Goal: Transaction & Acquisition: Purchase product/service

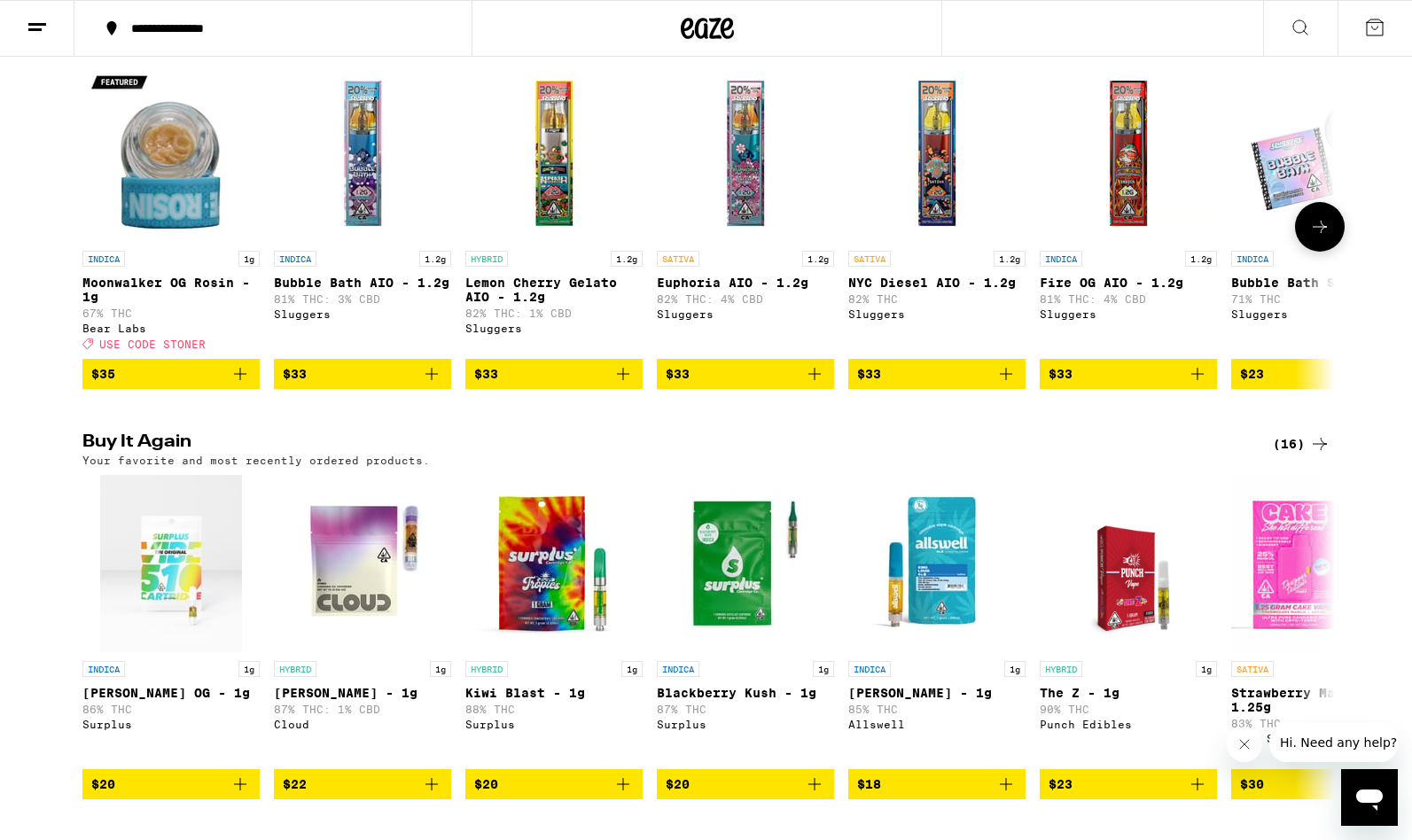
scroll to position [1053, 0]
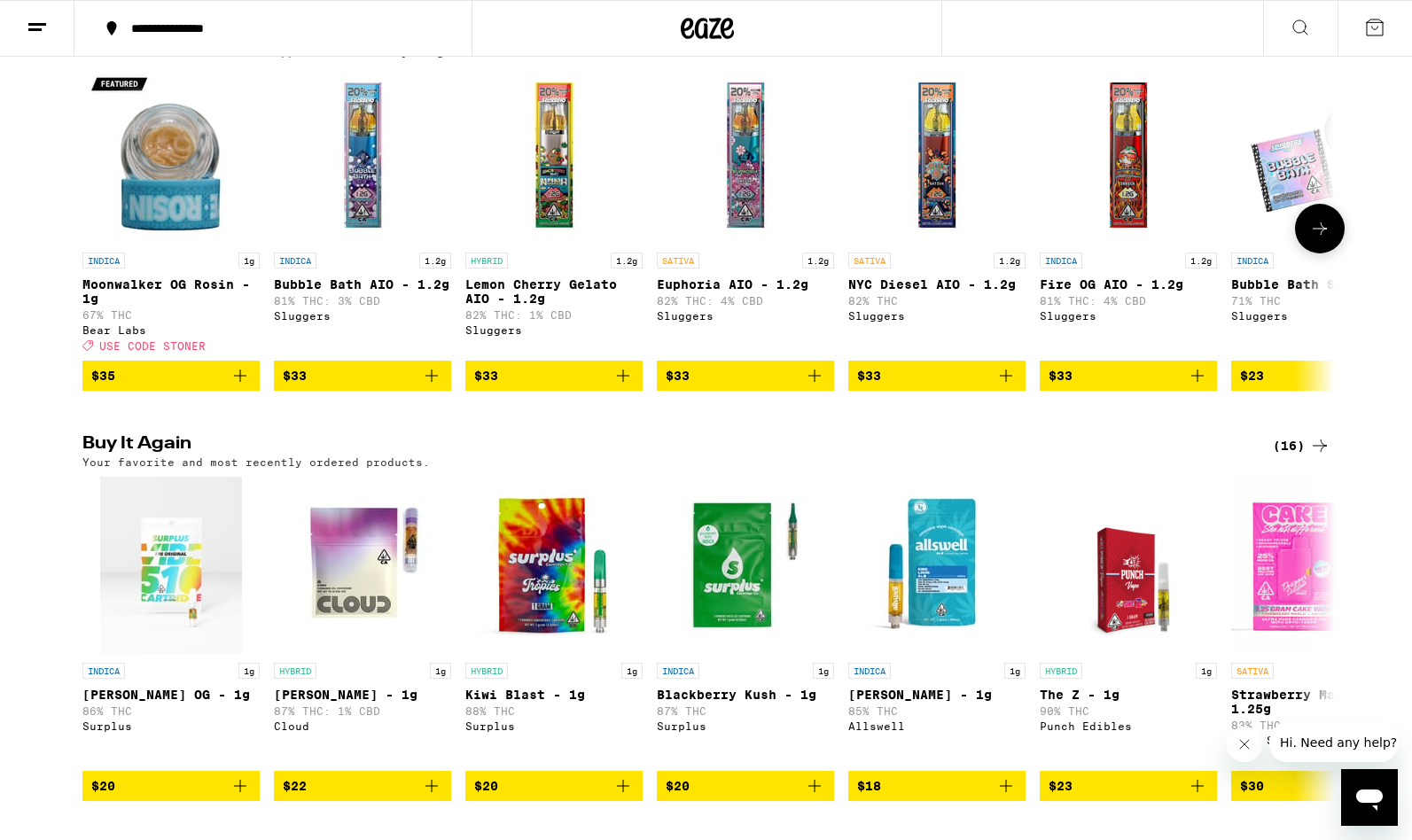
click at [1333, 254] on button at bounding box center [1319, 229] width 50 height 50
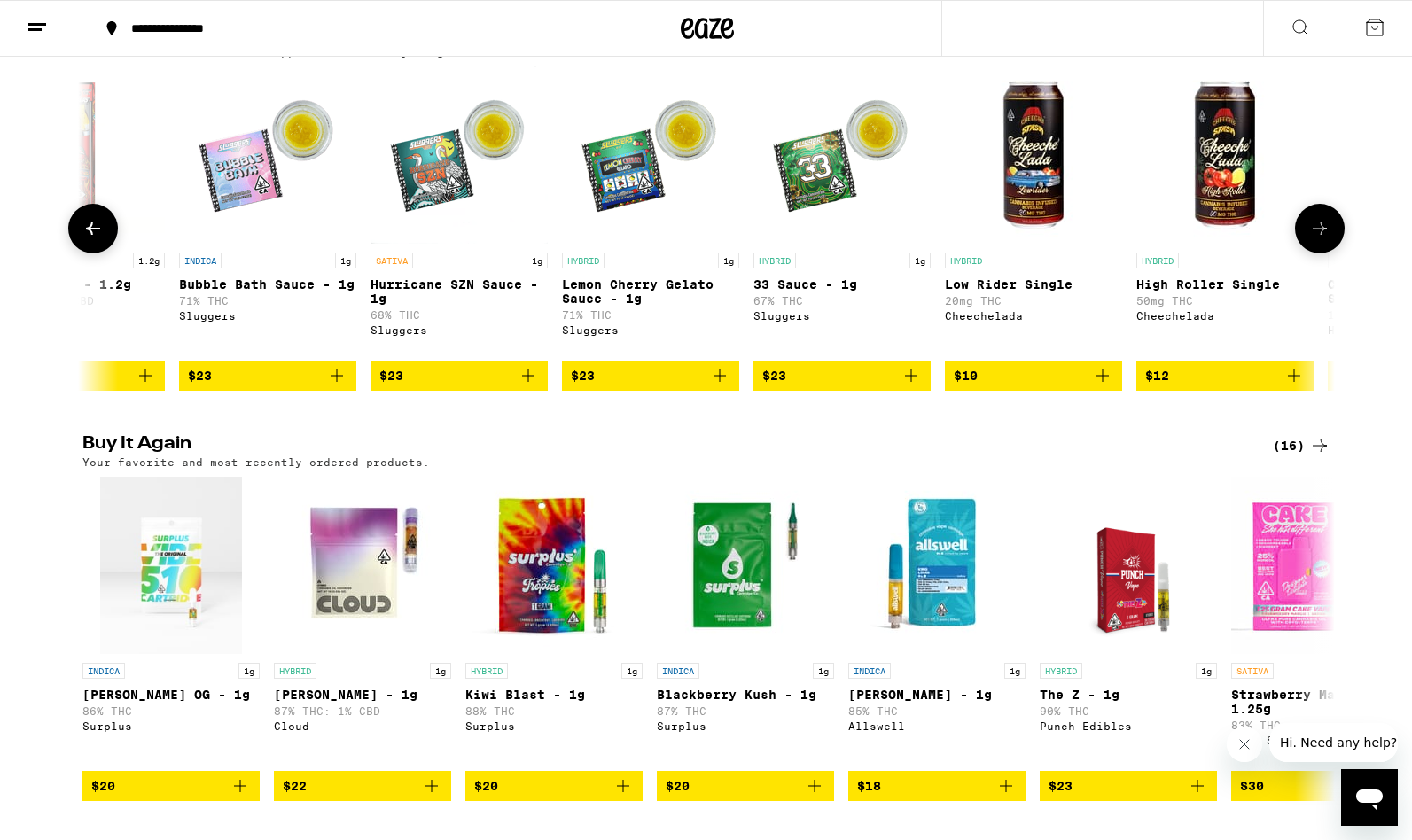
scroll to position [0, 1054]
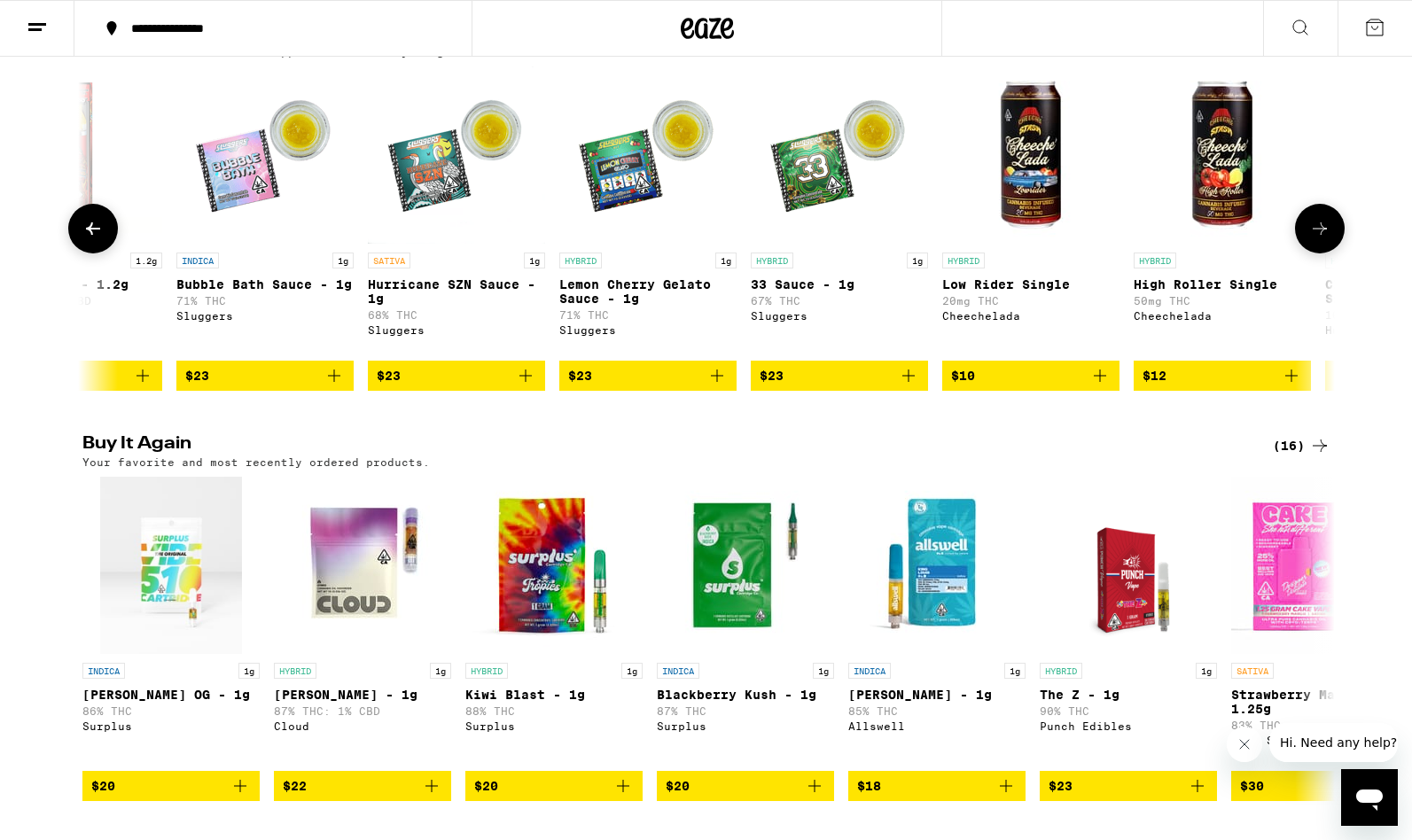
click at [1333, 254] on button at bounding box center [1319, 229] width 50 height 50
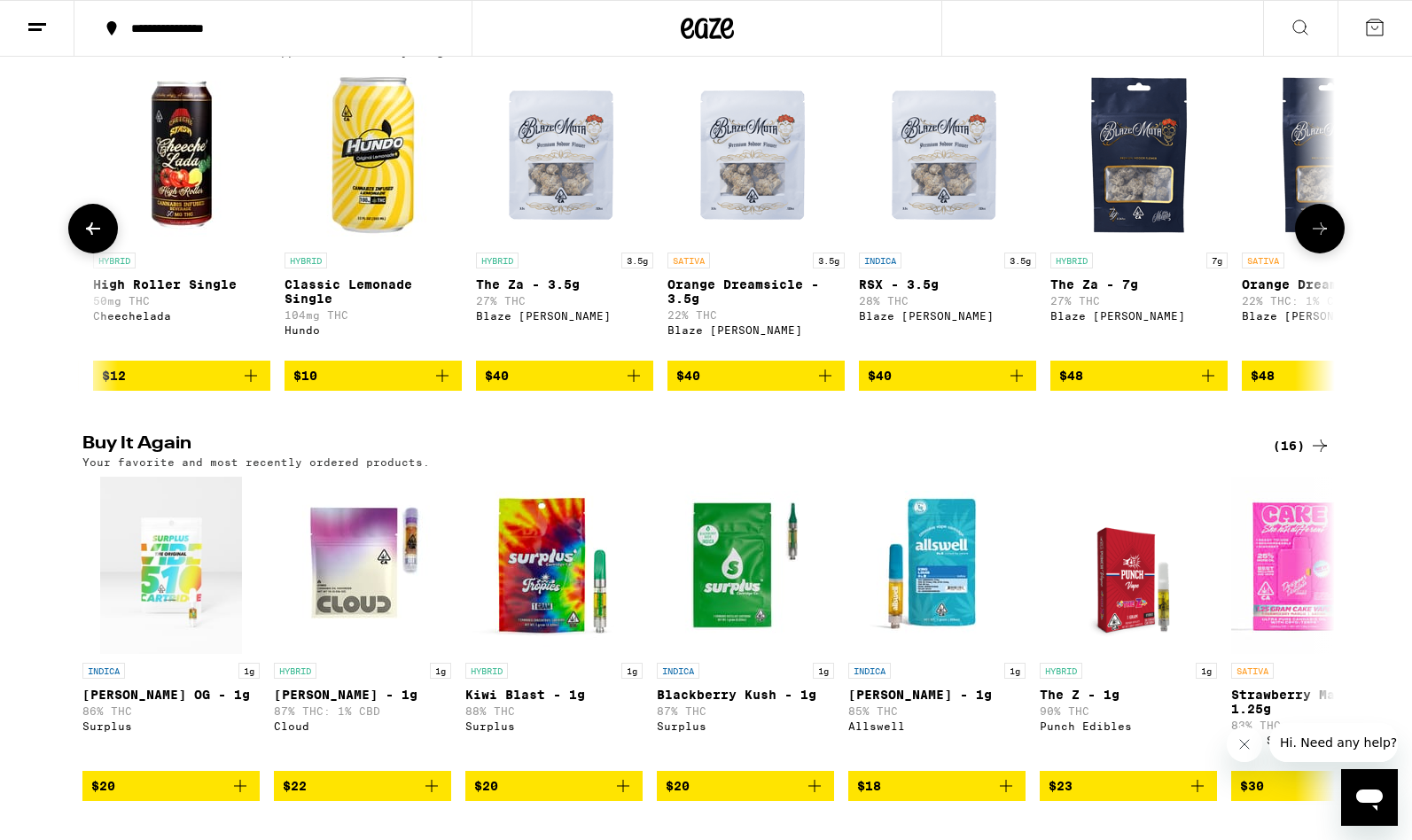
scroll to position [0, 2109]
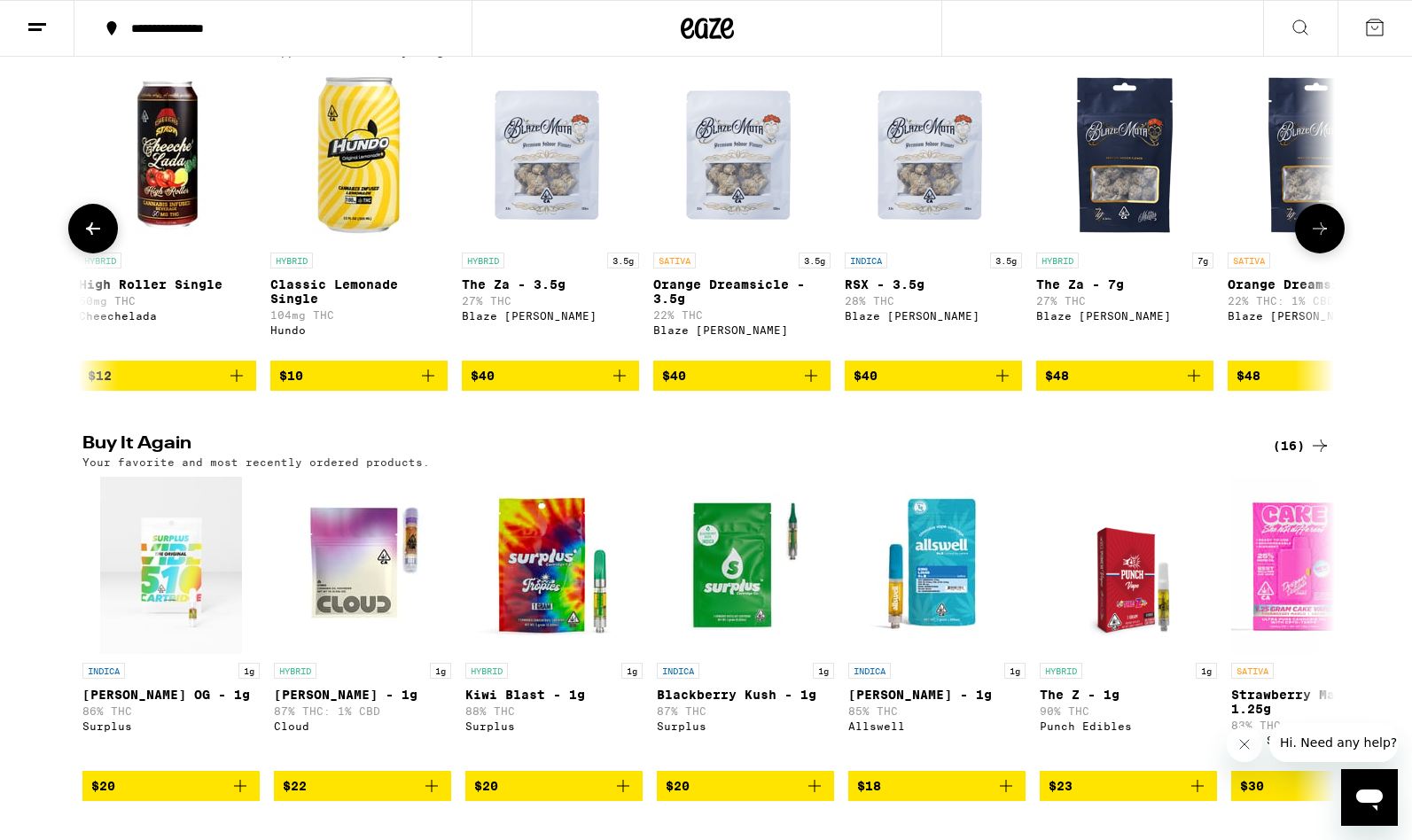
click at [1333, 254] on button at bounding box center [1319, 229] width 50 height 50
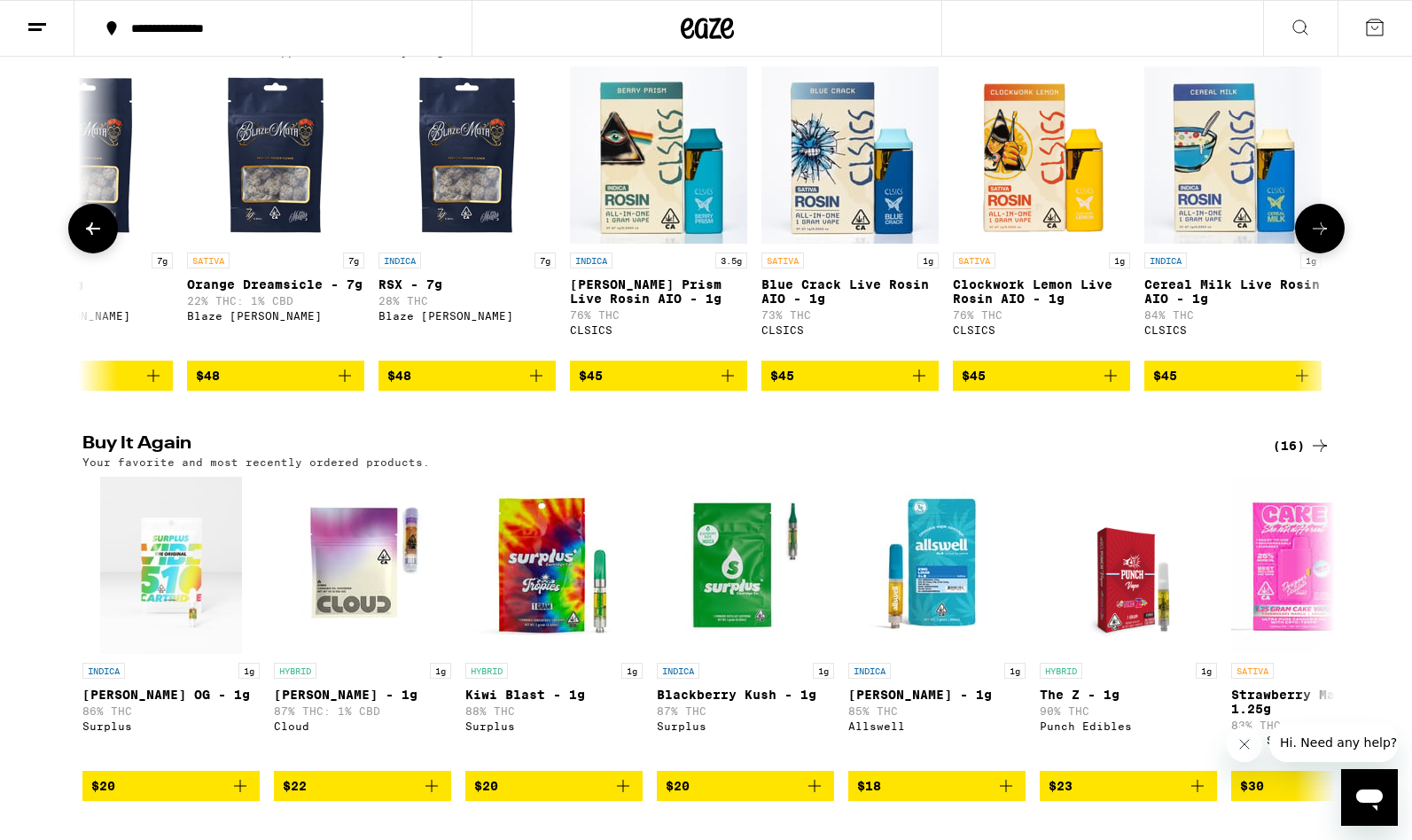
scroll to position [0, 3163]
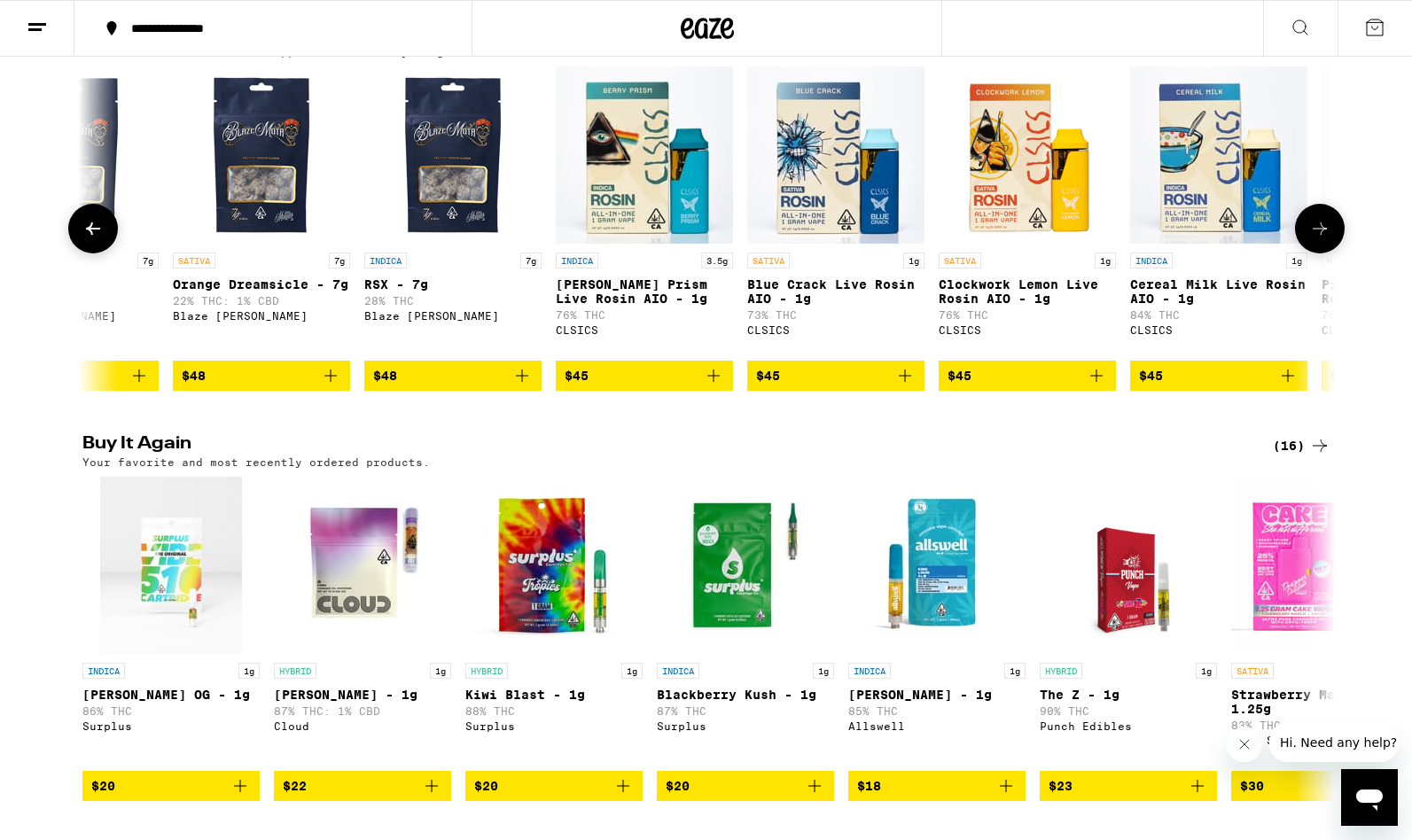
click at [1333, 254] on button at bounding box center [1319, 229] width 50 height 50
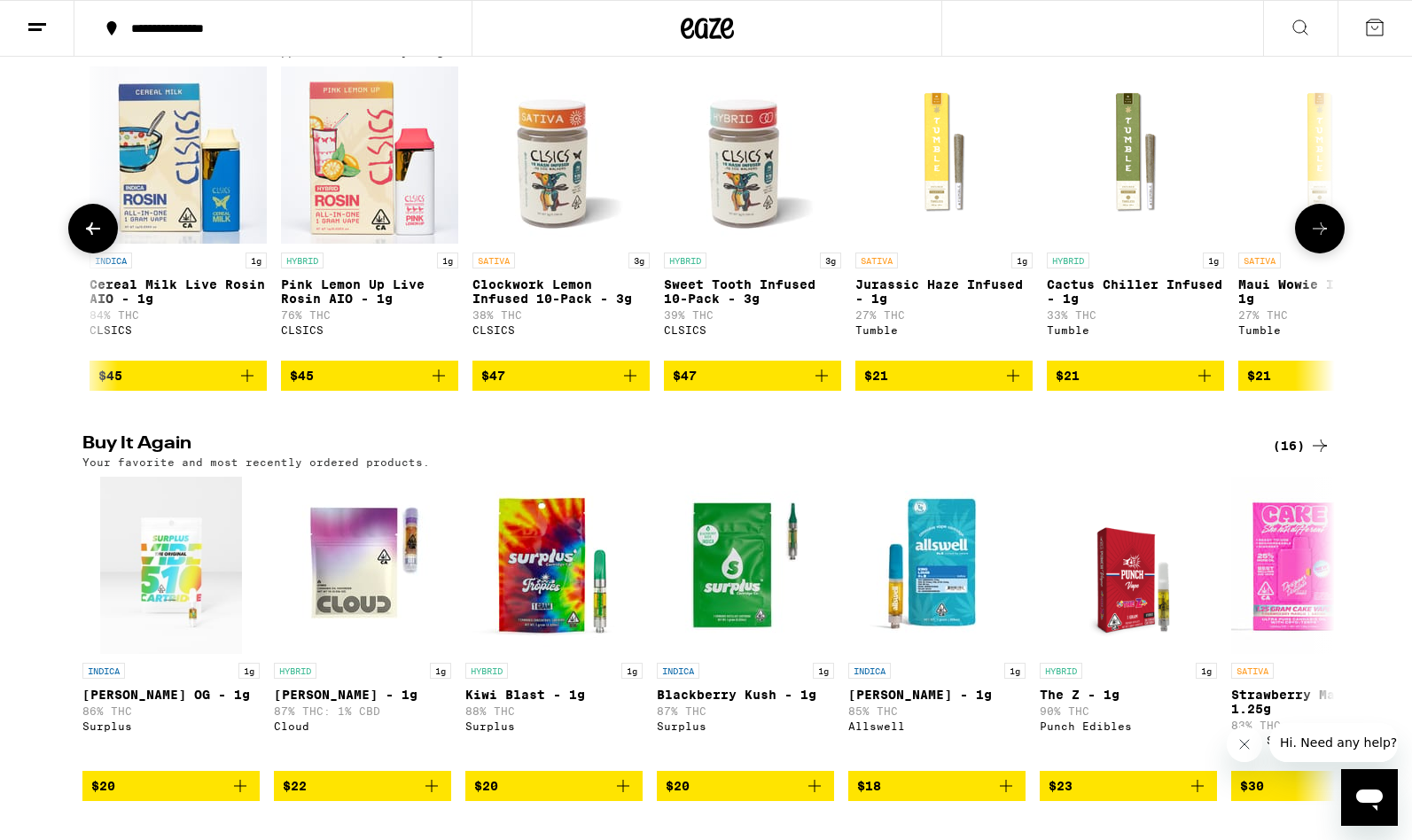
scroll to position [0, 4218]
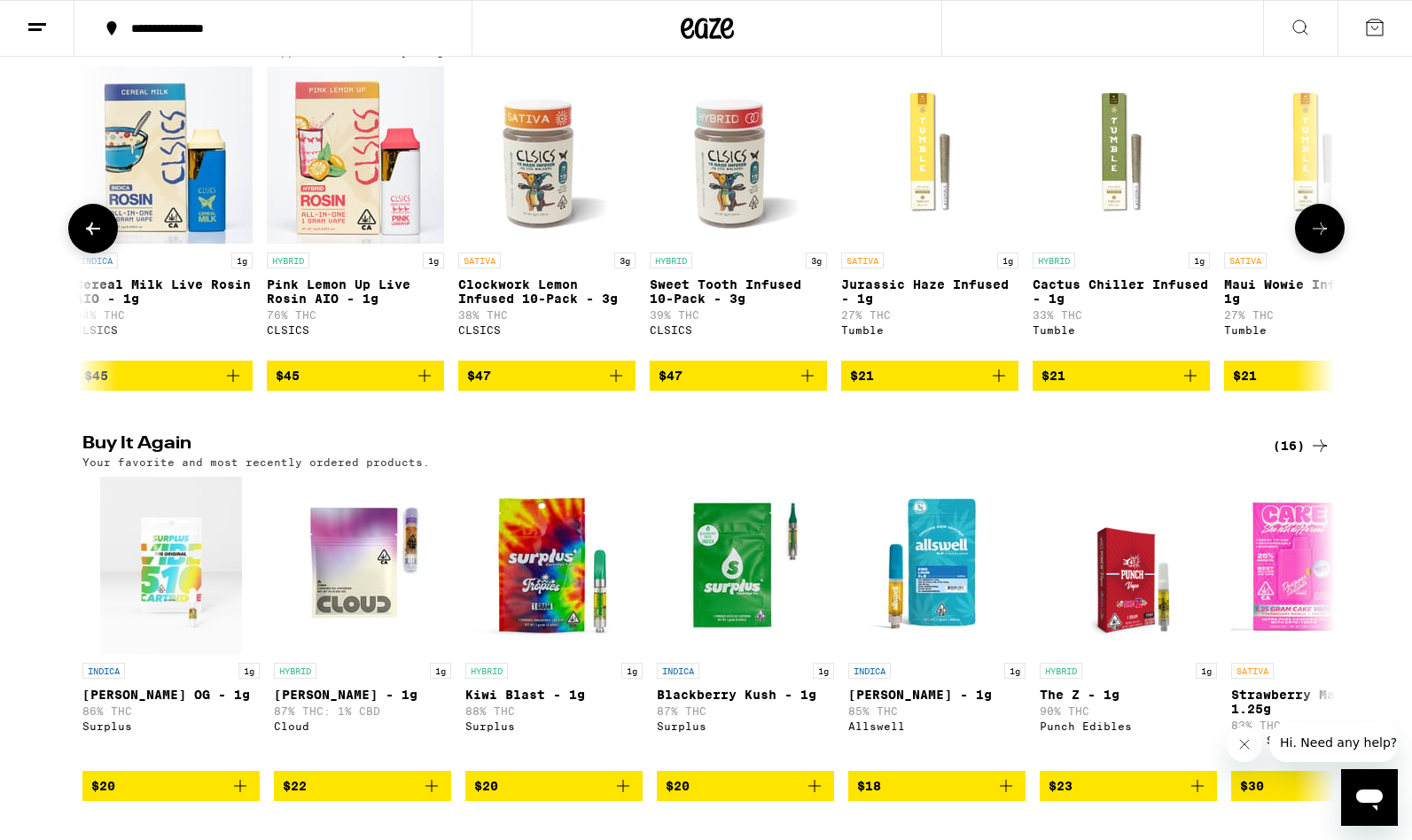
click at [1333, 254] on button at bounding box center [1319, 229] width 50 height 50
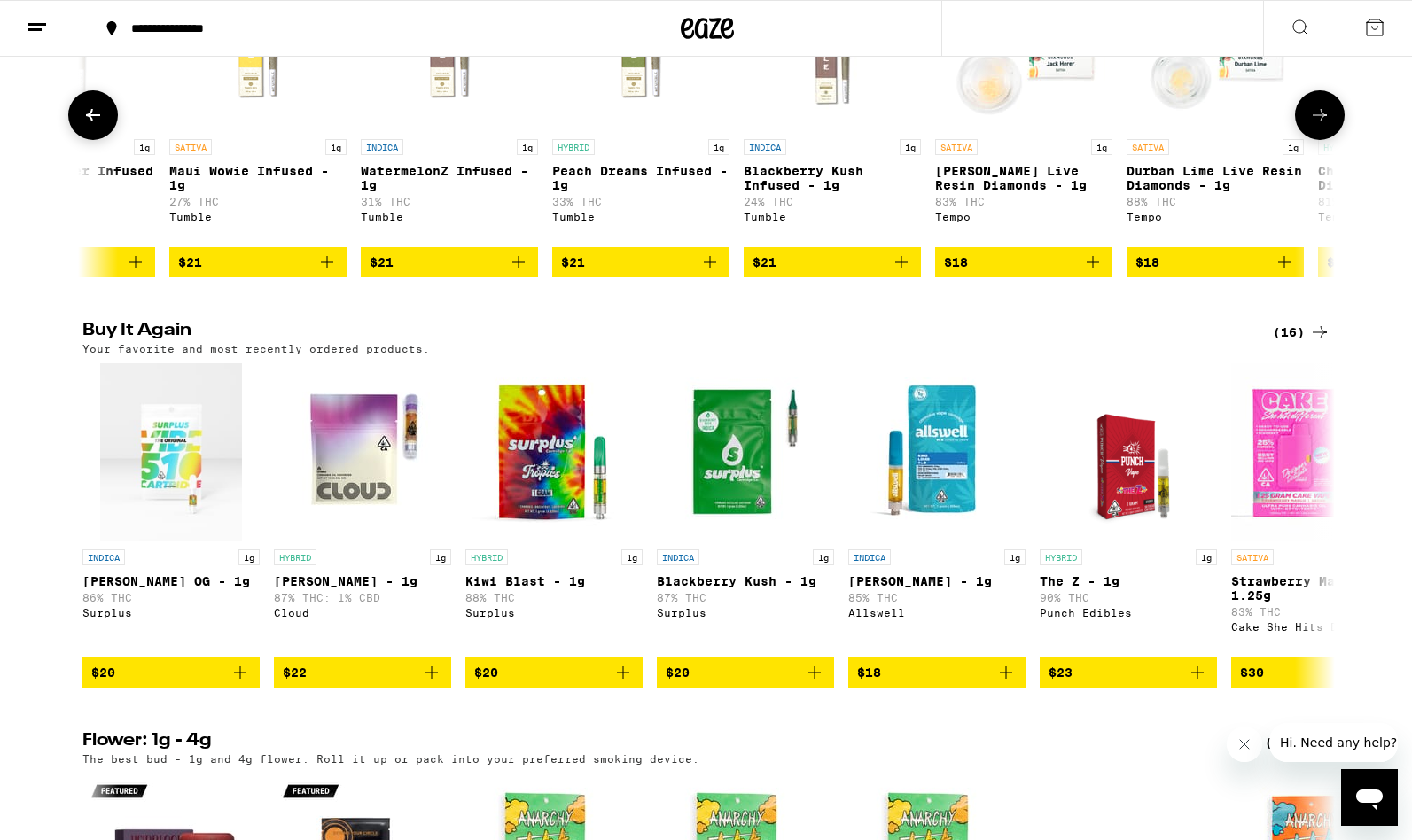
scroll to position [1374, 0]
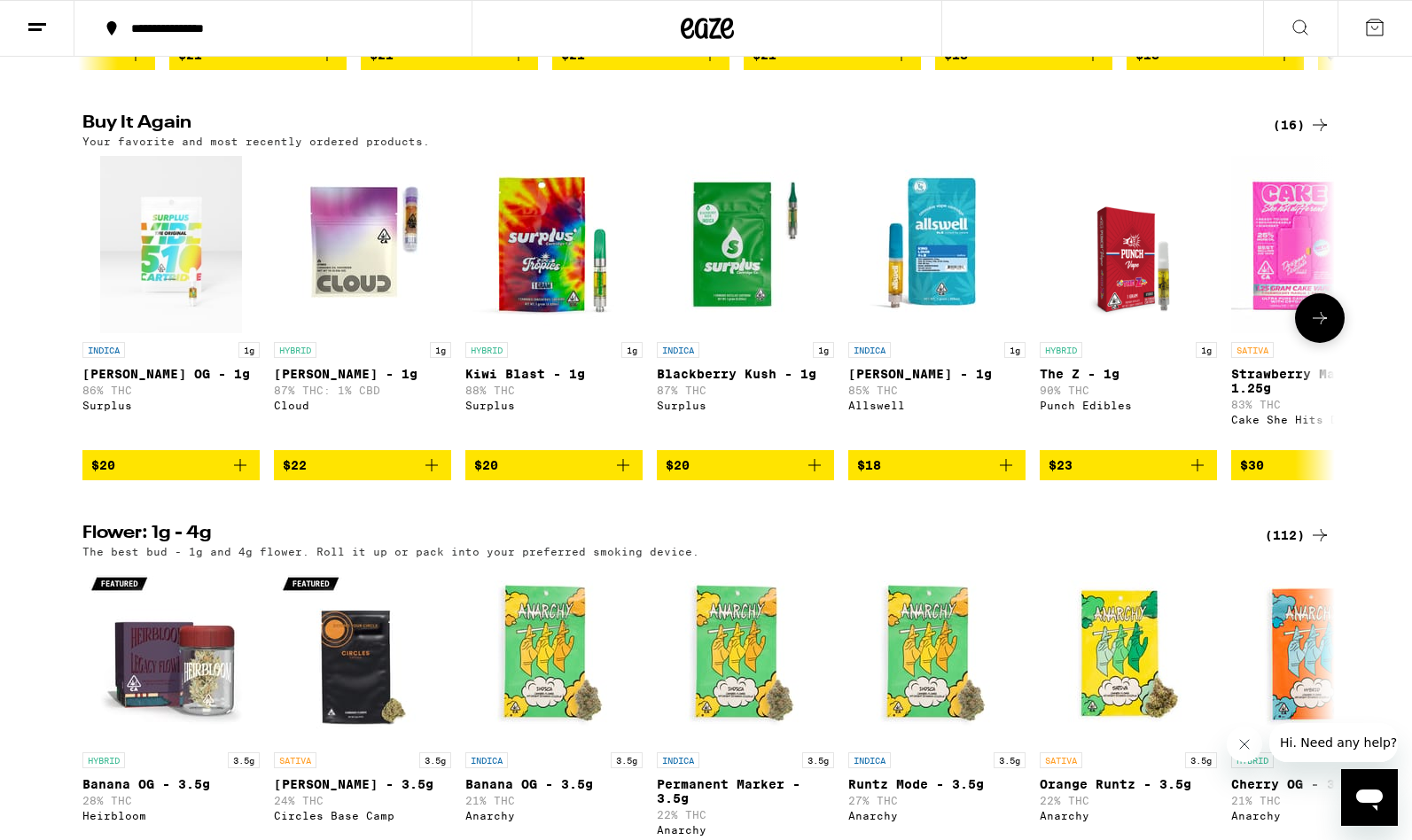
click at [1010, 476] on icon "Add to bag" at bounding box center [1006, 465] width 21 height 21
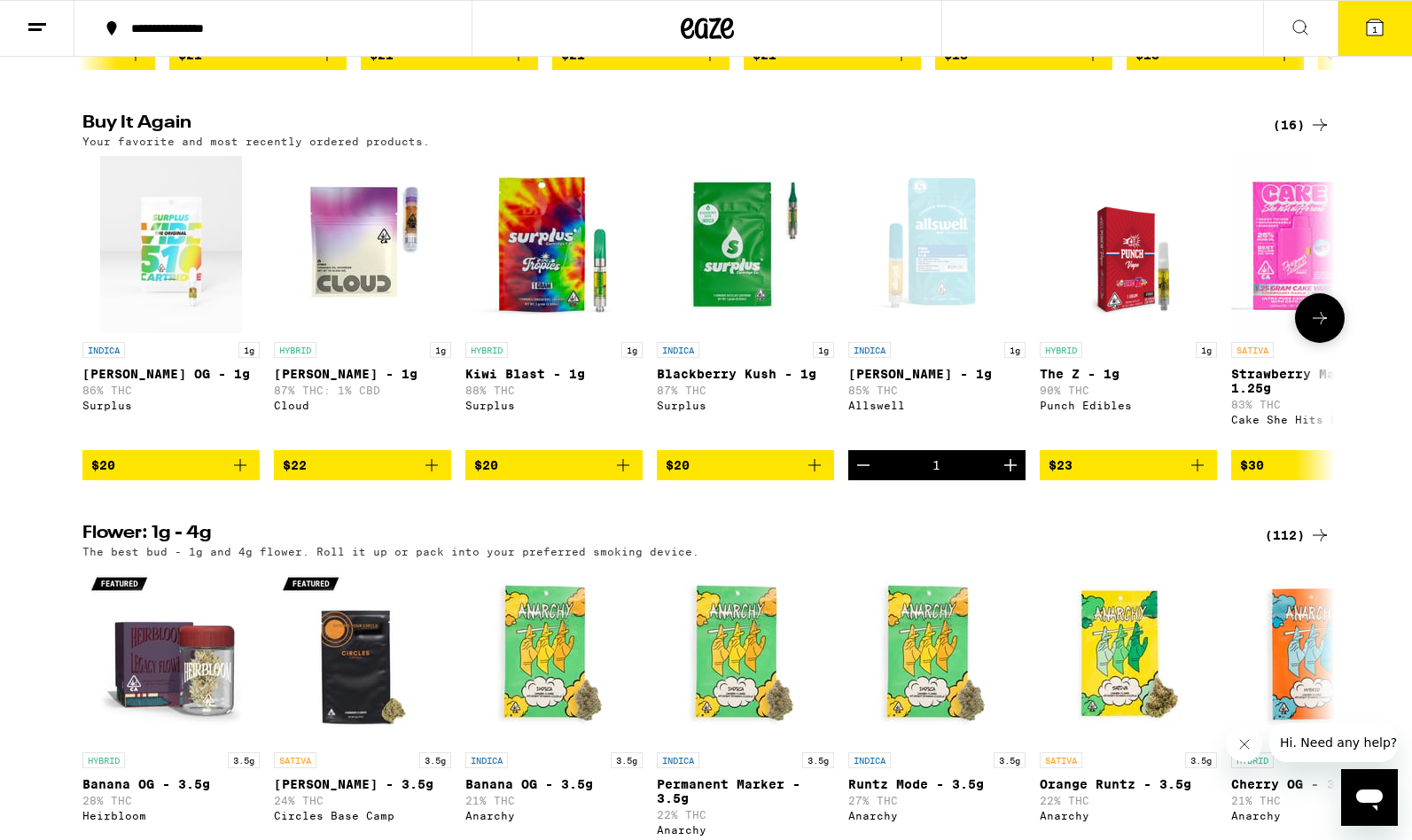
scroll to position [1431, 0]
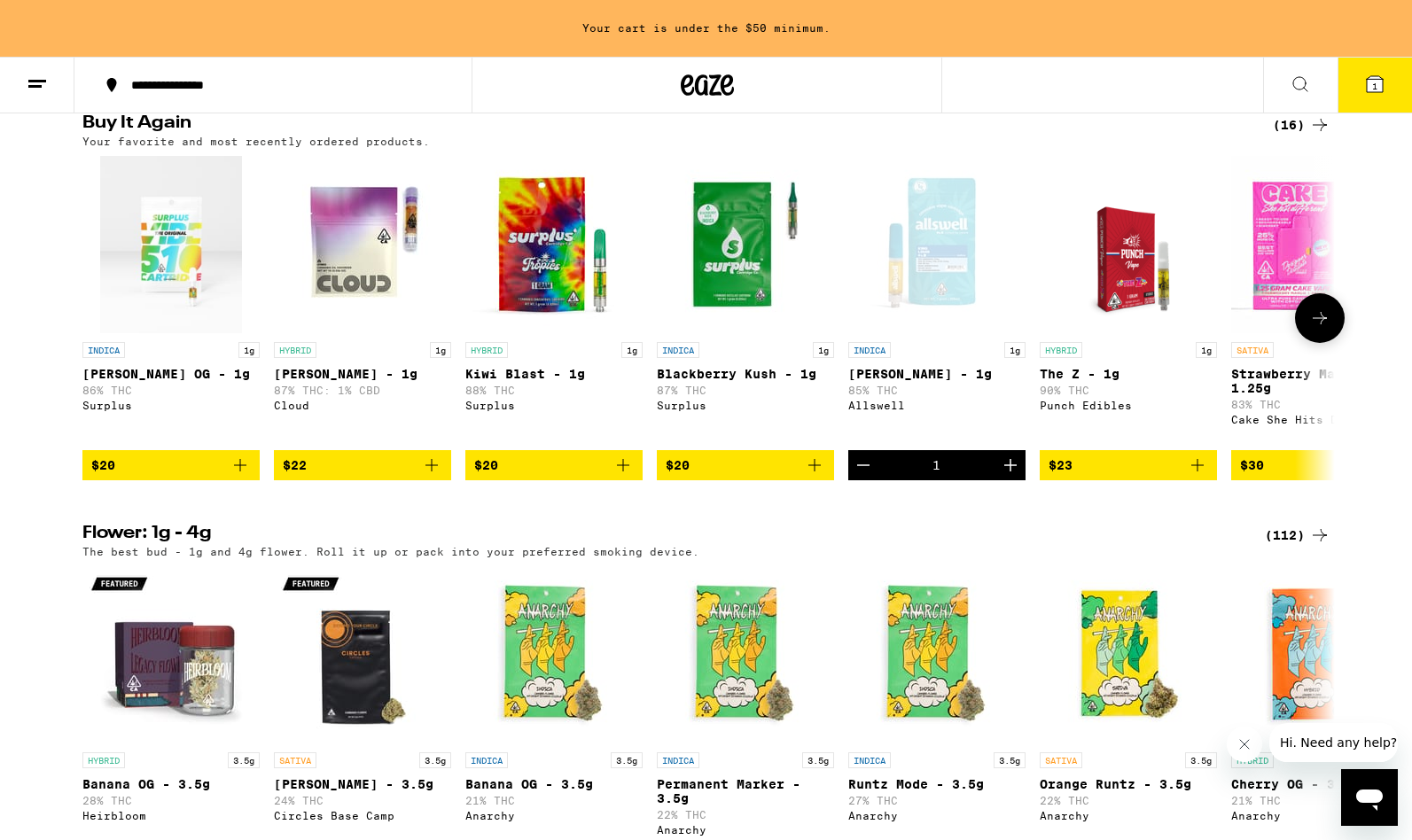
click at [624, 476] on icon "Add to bag" at bounding box center [622, 465] width 21 height 21
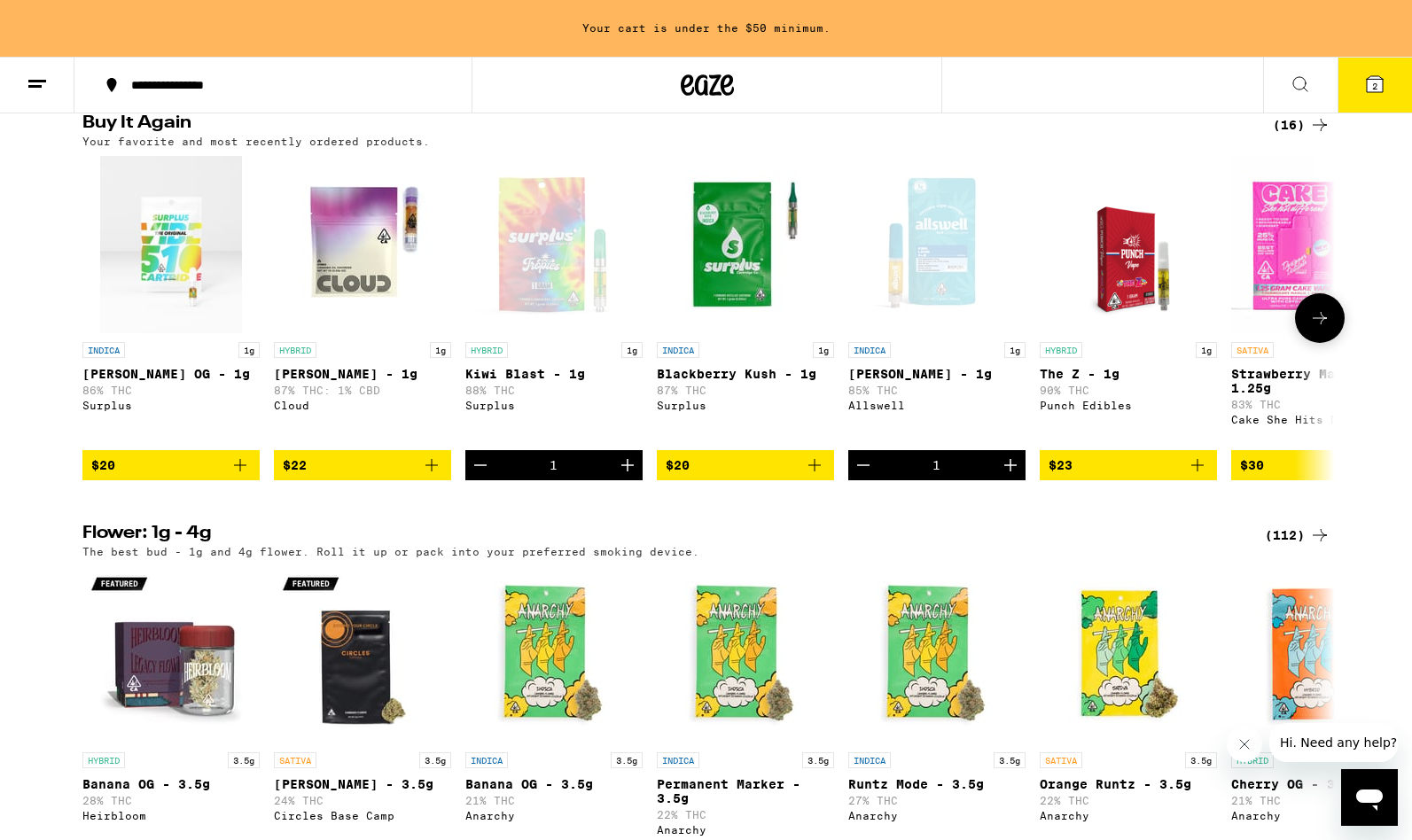
click at [812, 476] on icon "Add to bag" at bounding box center [814, 465] width 21 height 21
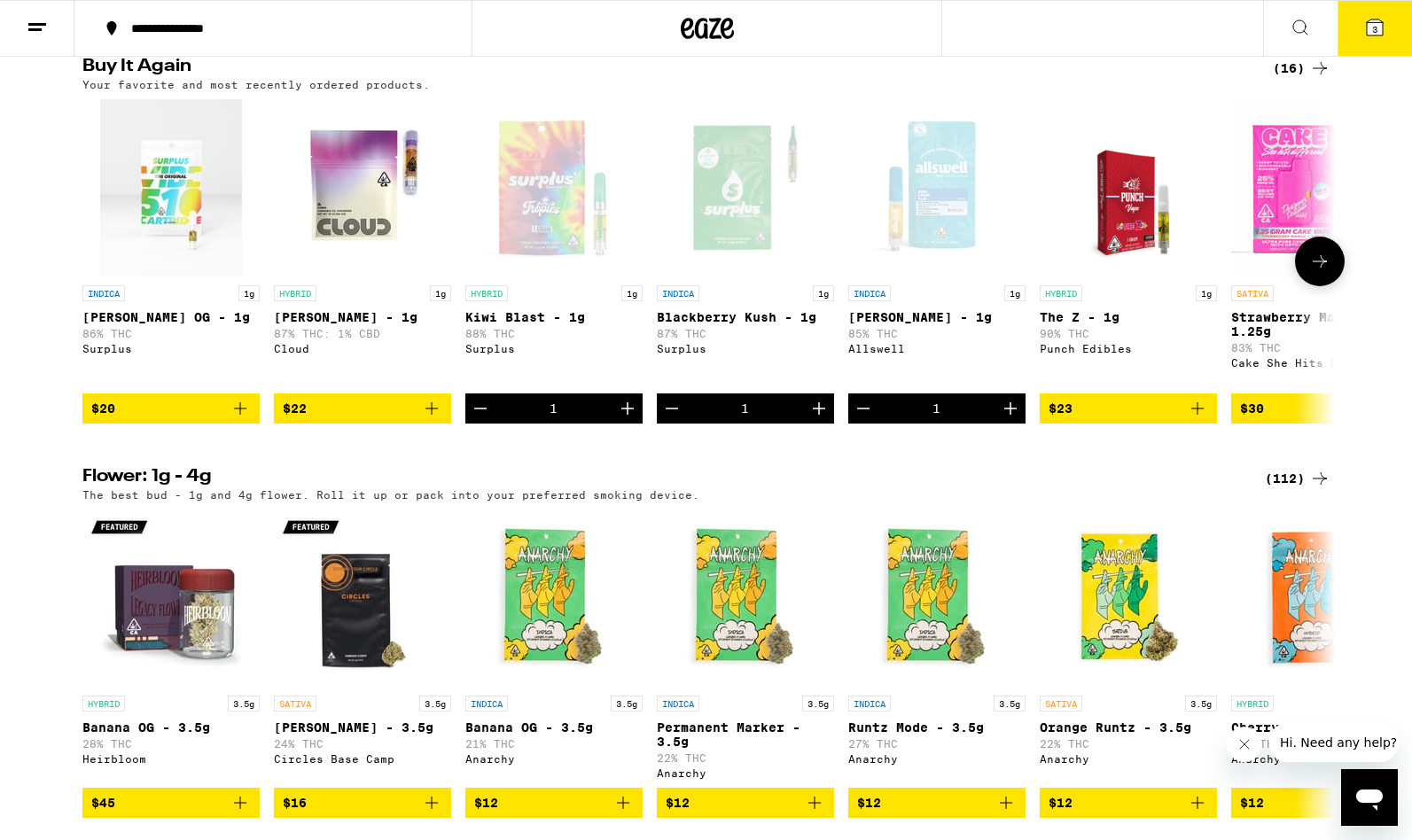
scroll to position [1374, 0]
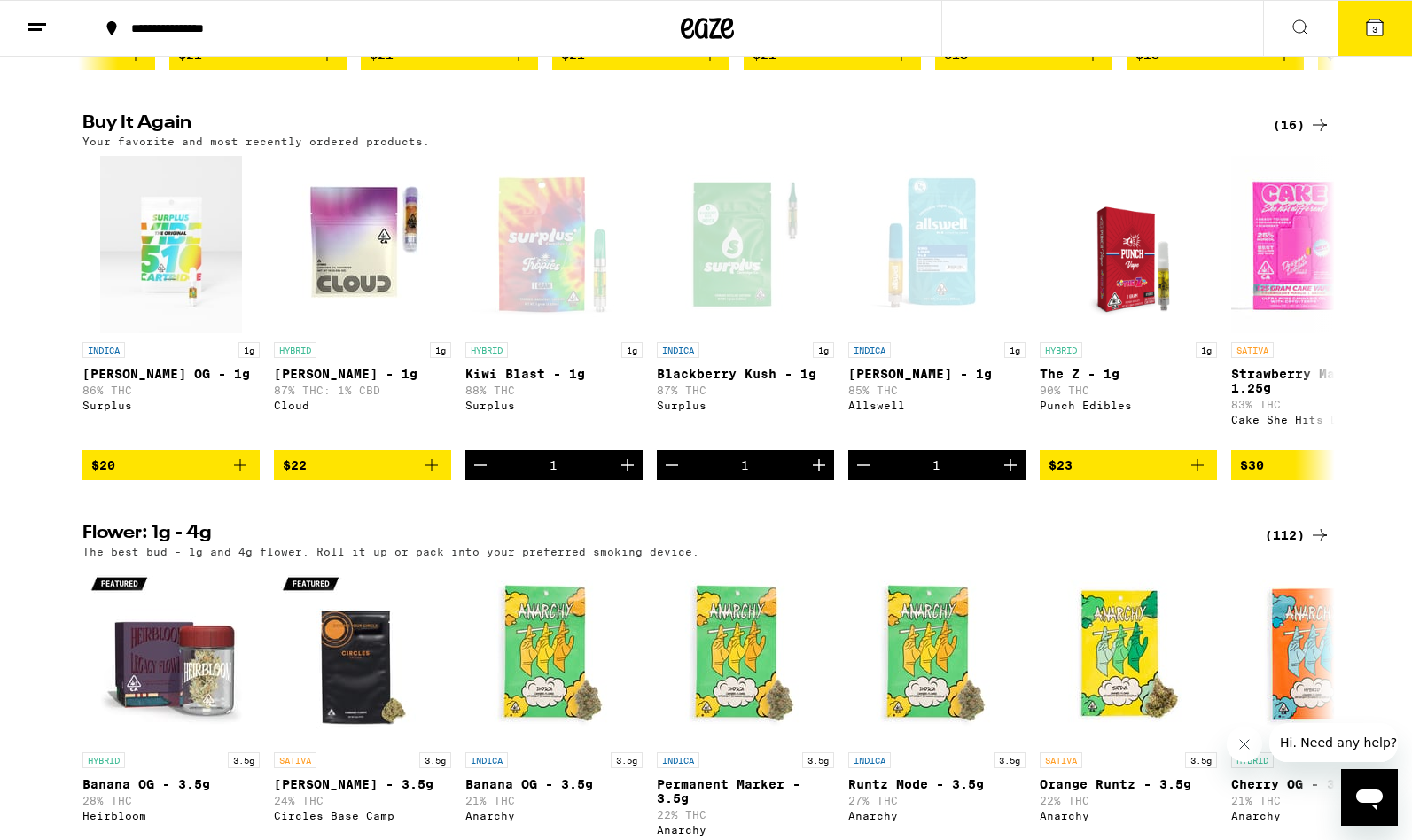
click at [1368, 21] on icon at bounding box center [1373, 27] width 16 height 16
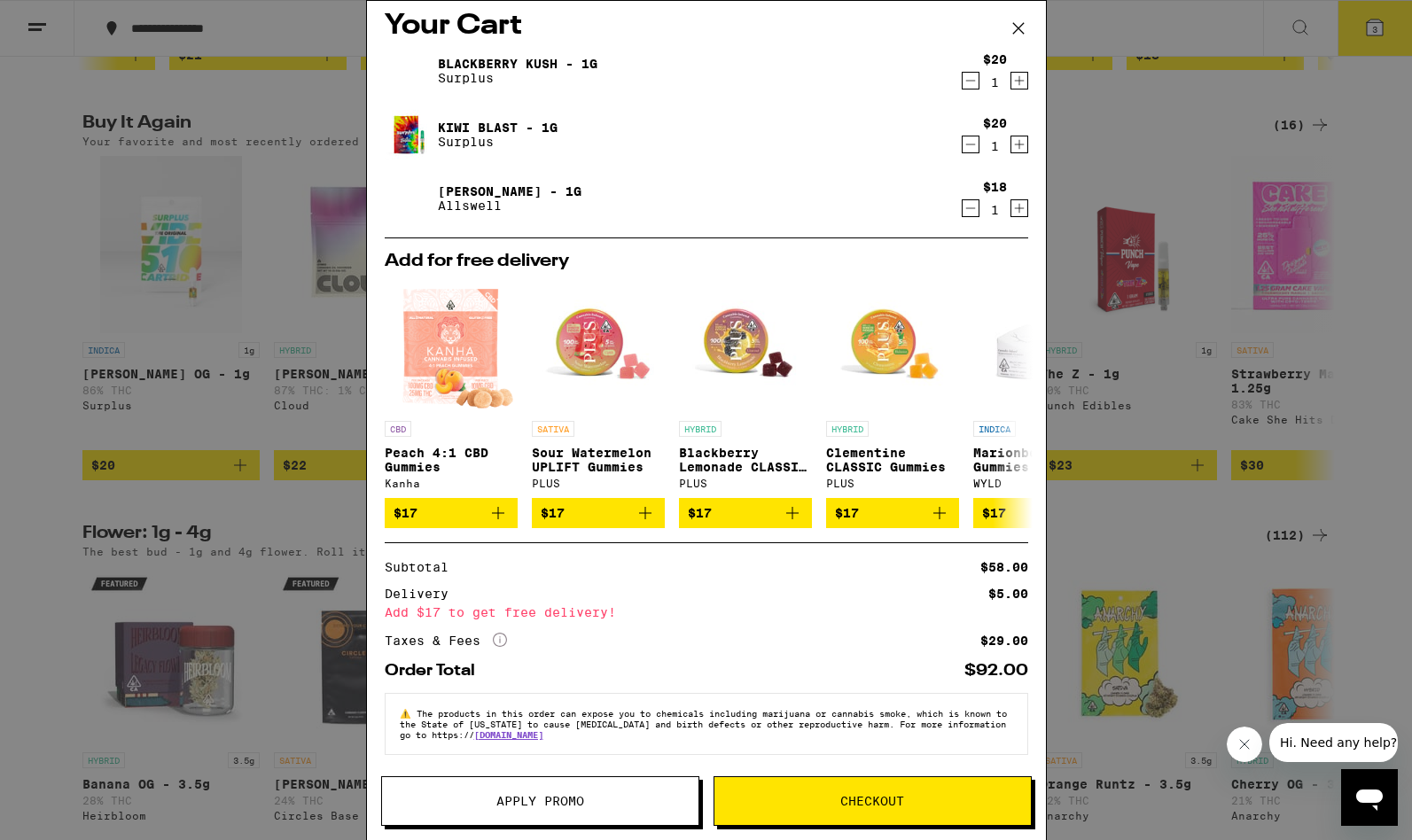
scroll to position [23, 0]
click at [829, 796] on span "Checkout" at bounding box center [872, 800] width 316 height 12
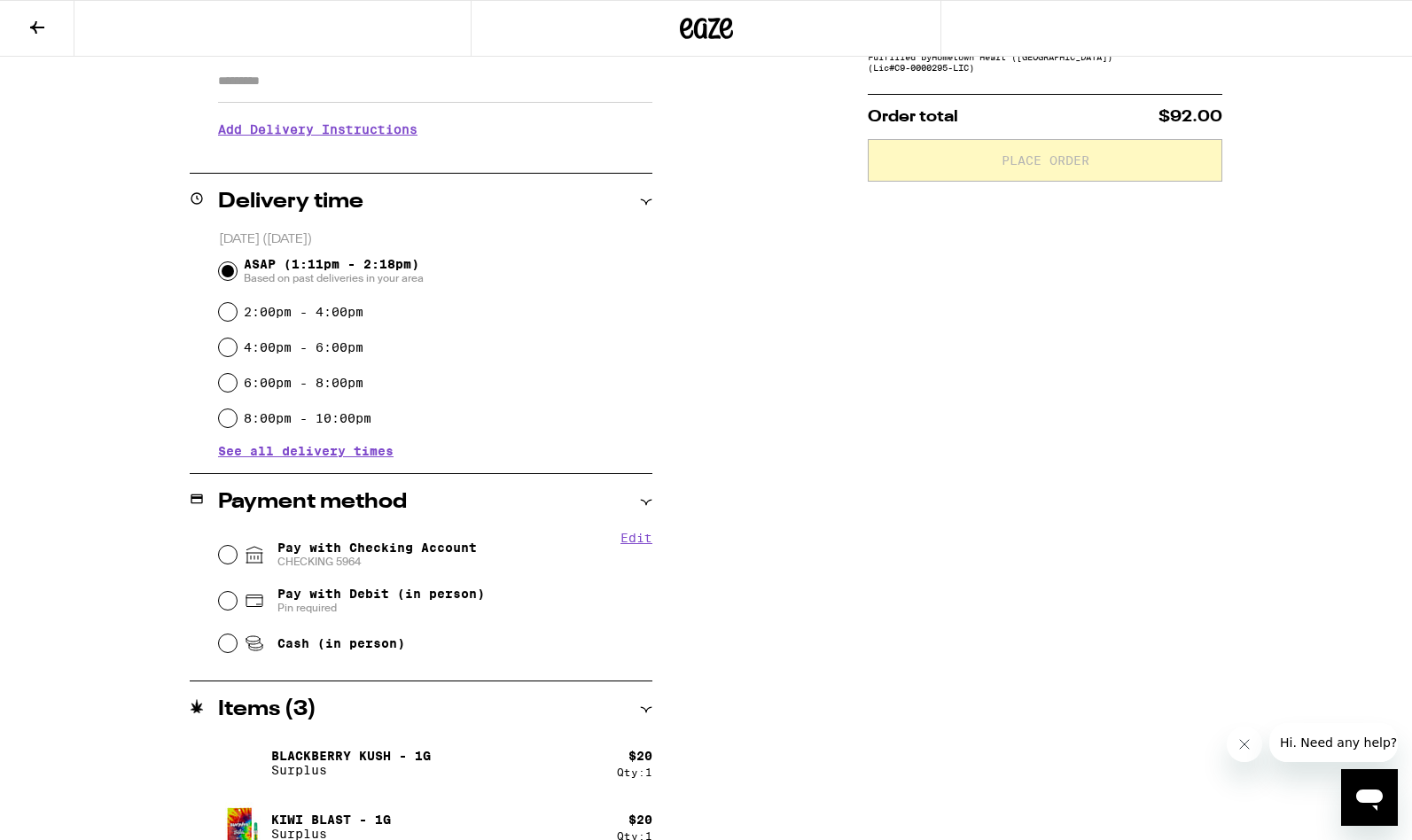
scroll to position [340, 0]
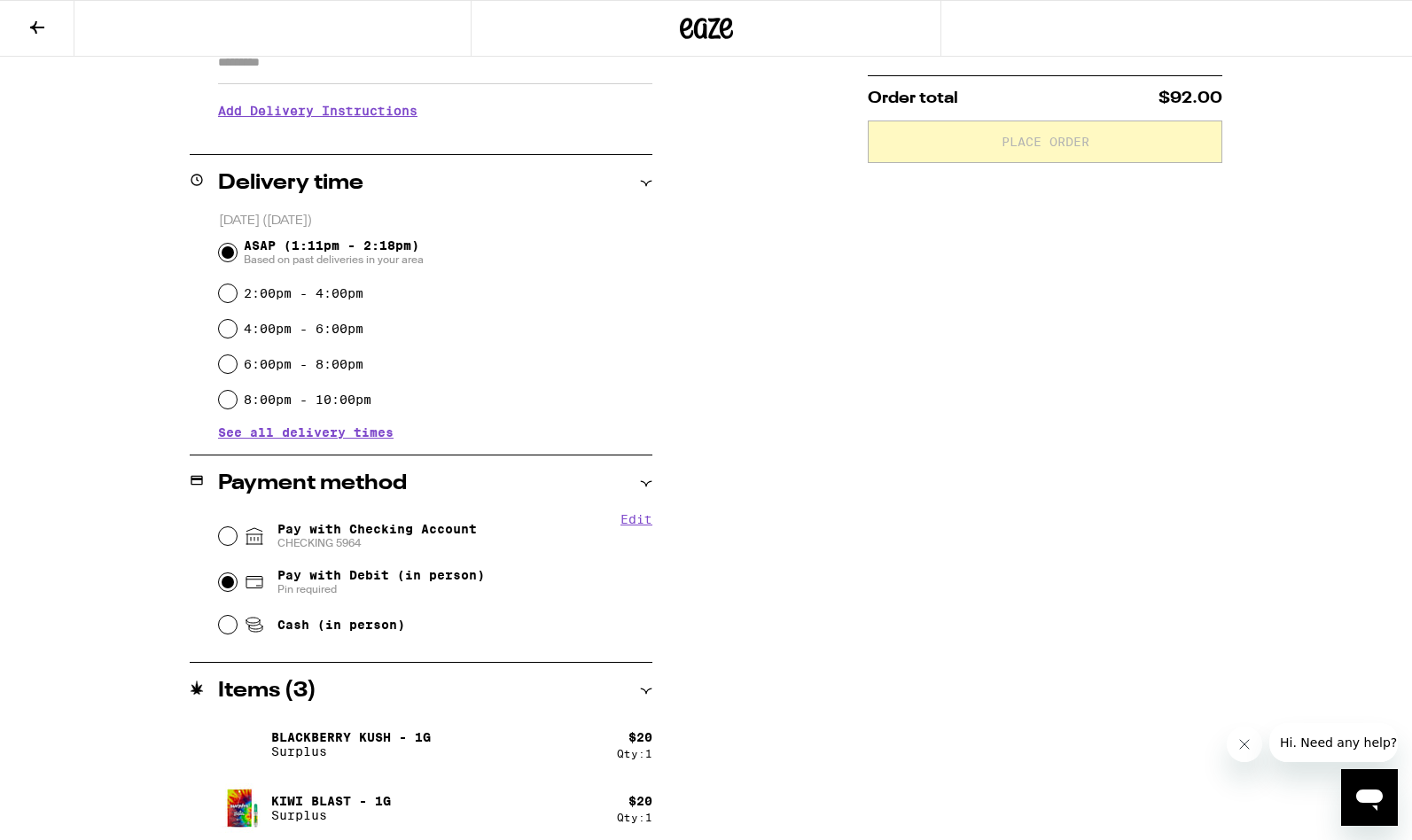
click at [228, 585] on input "Pay with Debit (in person) Pin required" at bounding box center [227, 582] width 17 height 17
radio input "true"
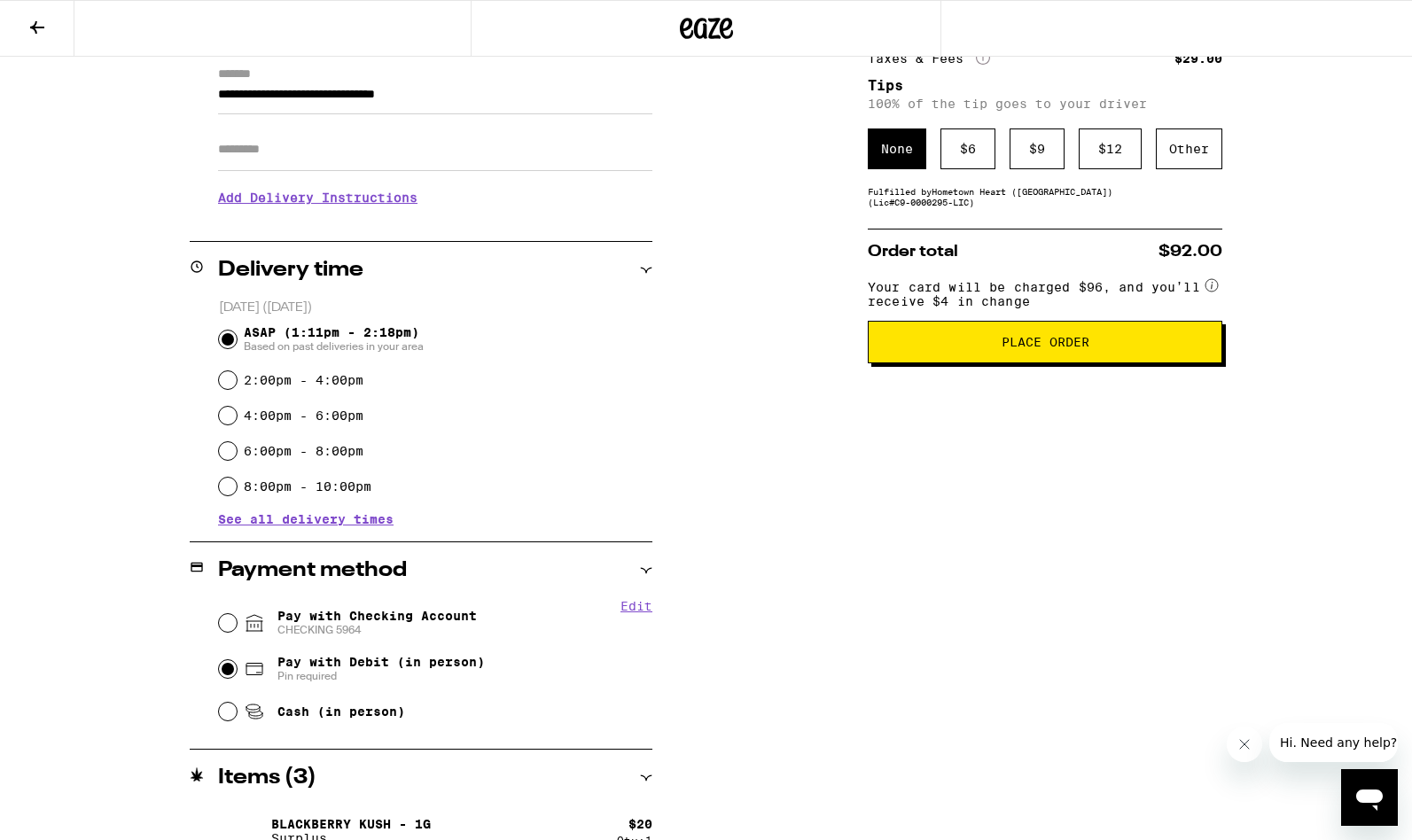
scroll to position [210, 0]
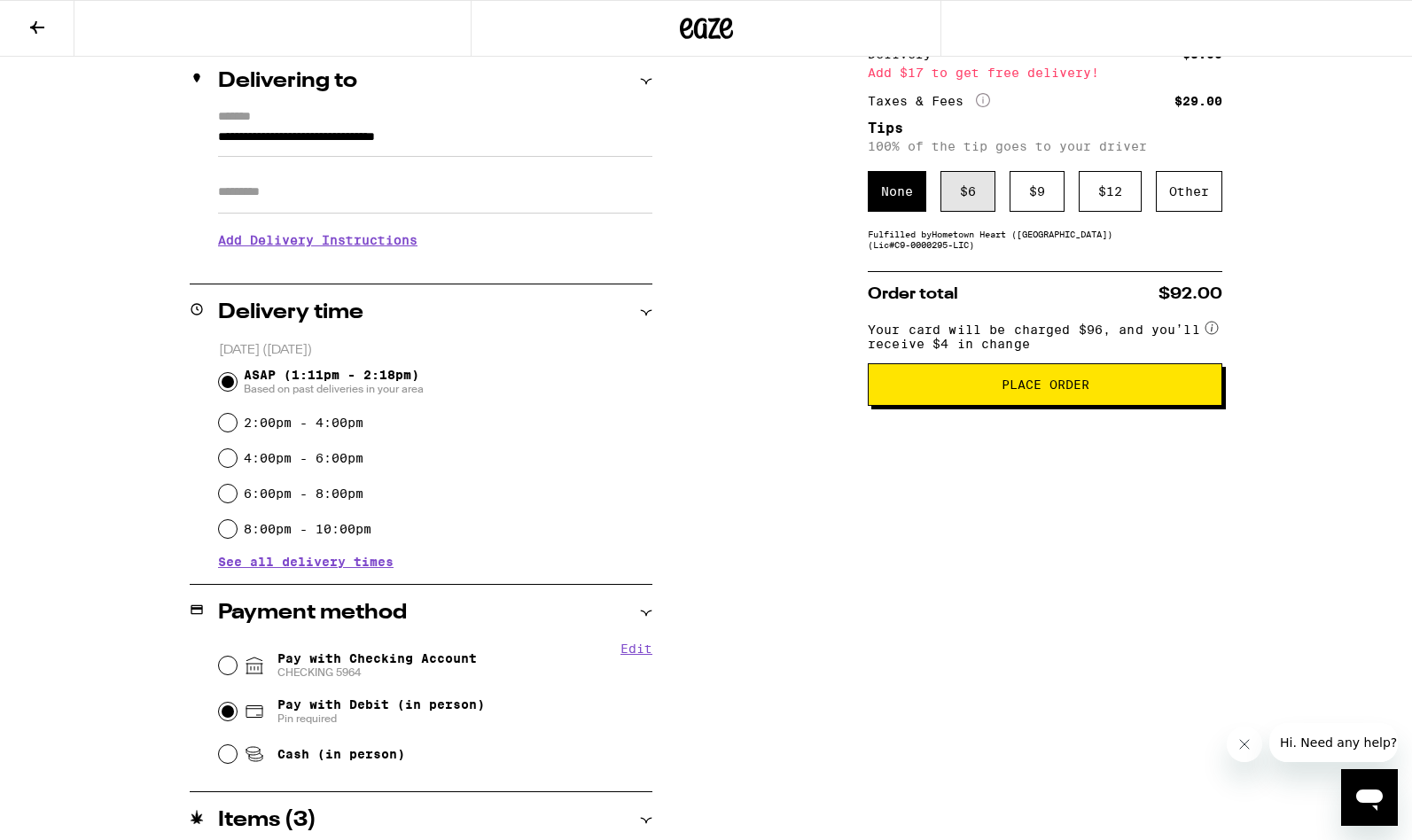
click at [966, 199] on div "$ 6" at bounding box center [968, 191] width 55 height 40
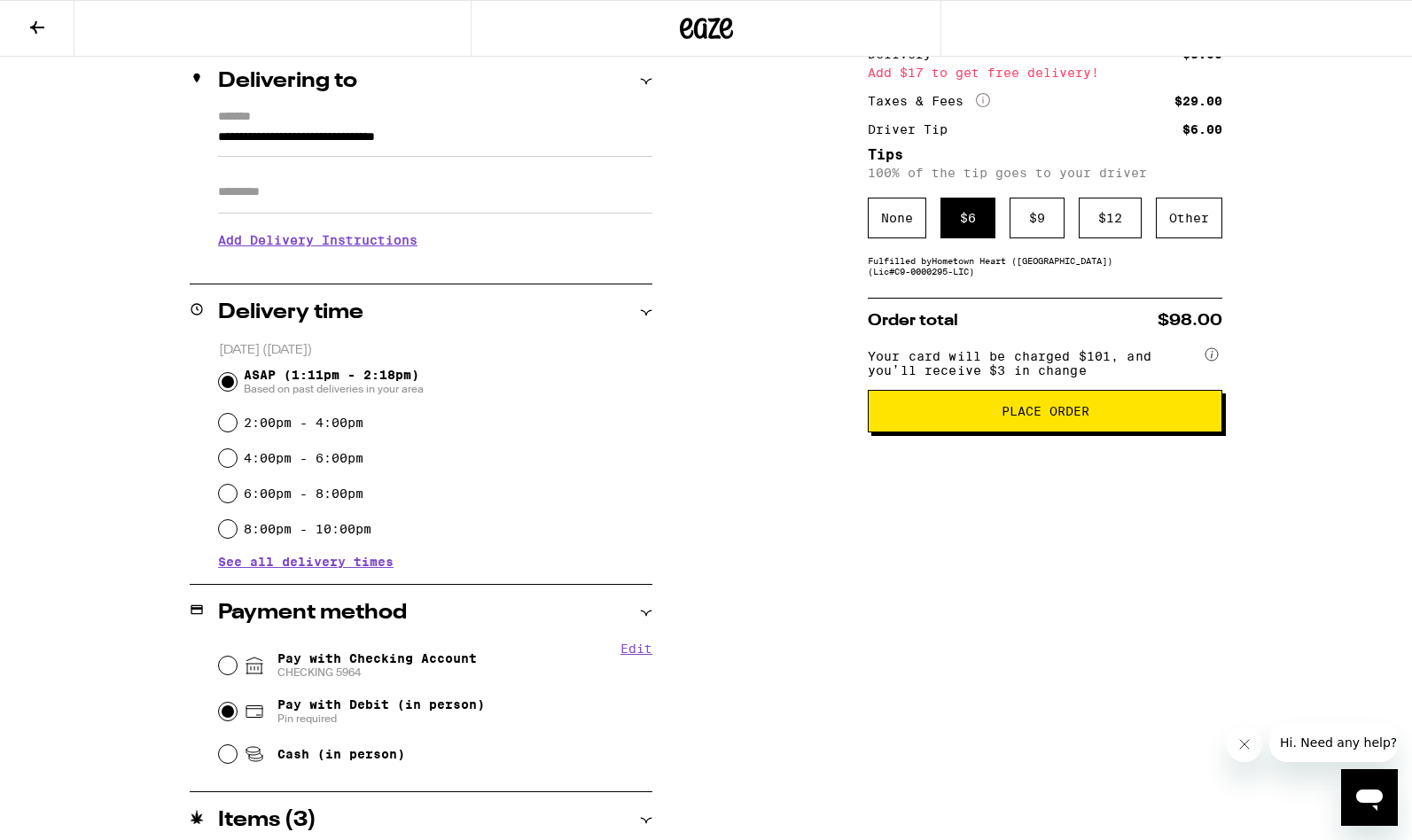
click at [1020, 417] on span "Place Order" at bounding box center [1044, 411] width 87 height 12
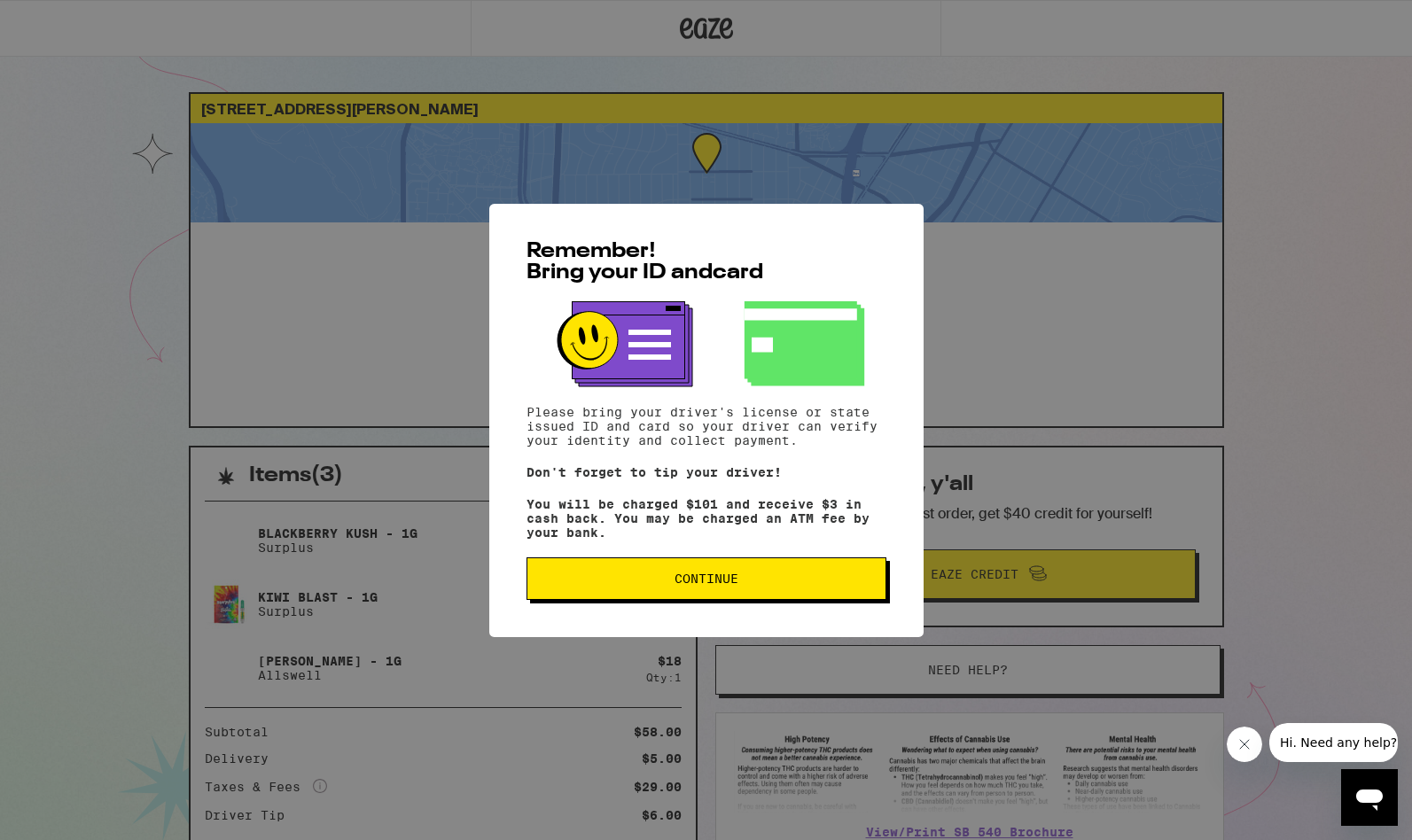
click at [700, 571] on button "Continue" at bounding box center [706, 578] width 359 height 42
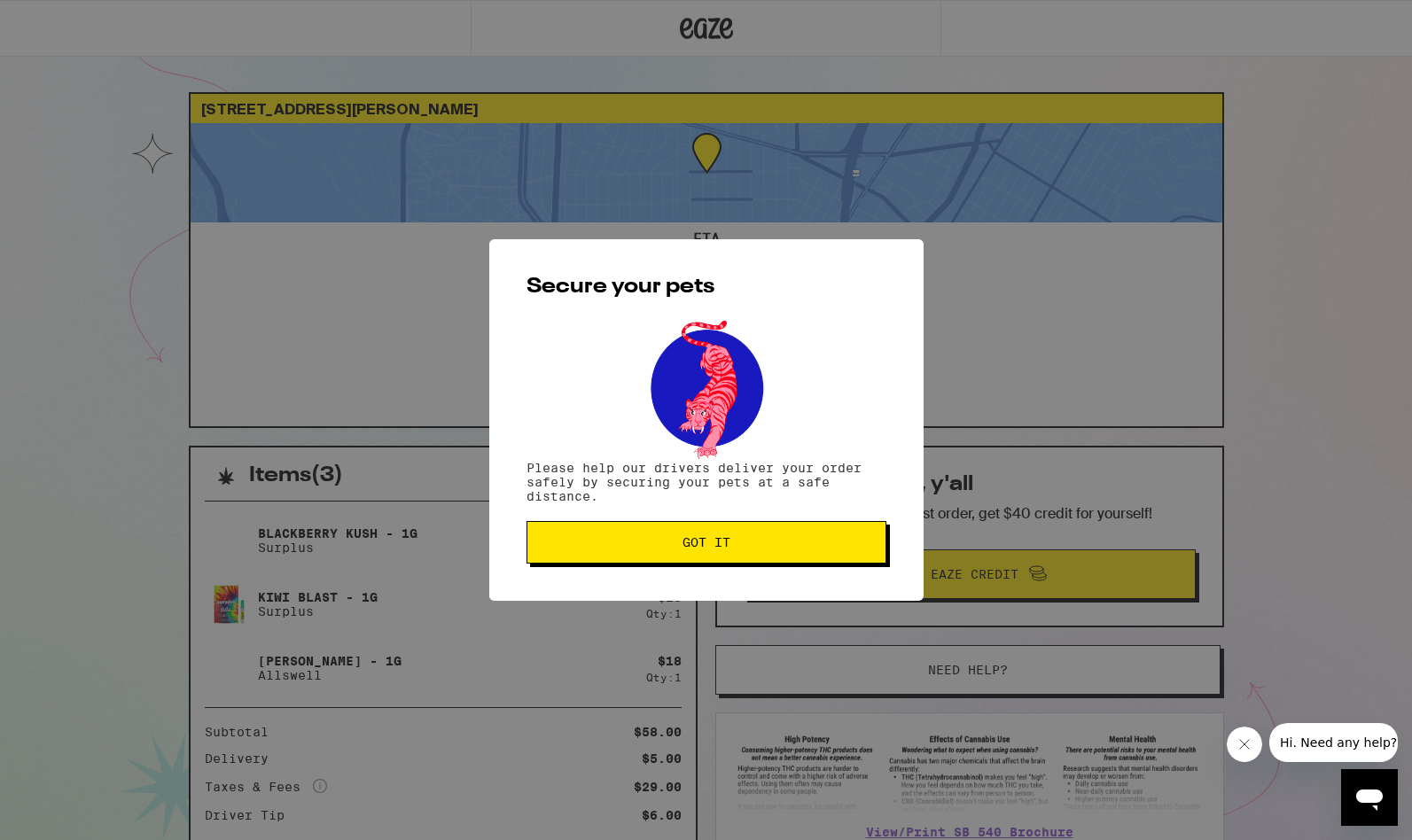
click at [707, 549] on span "Got it" at bounding box center [706, 541] width 48 height 12
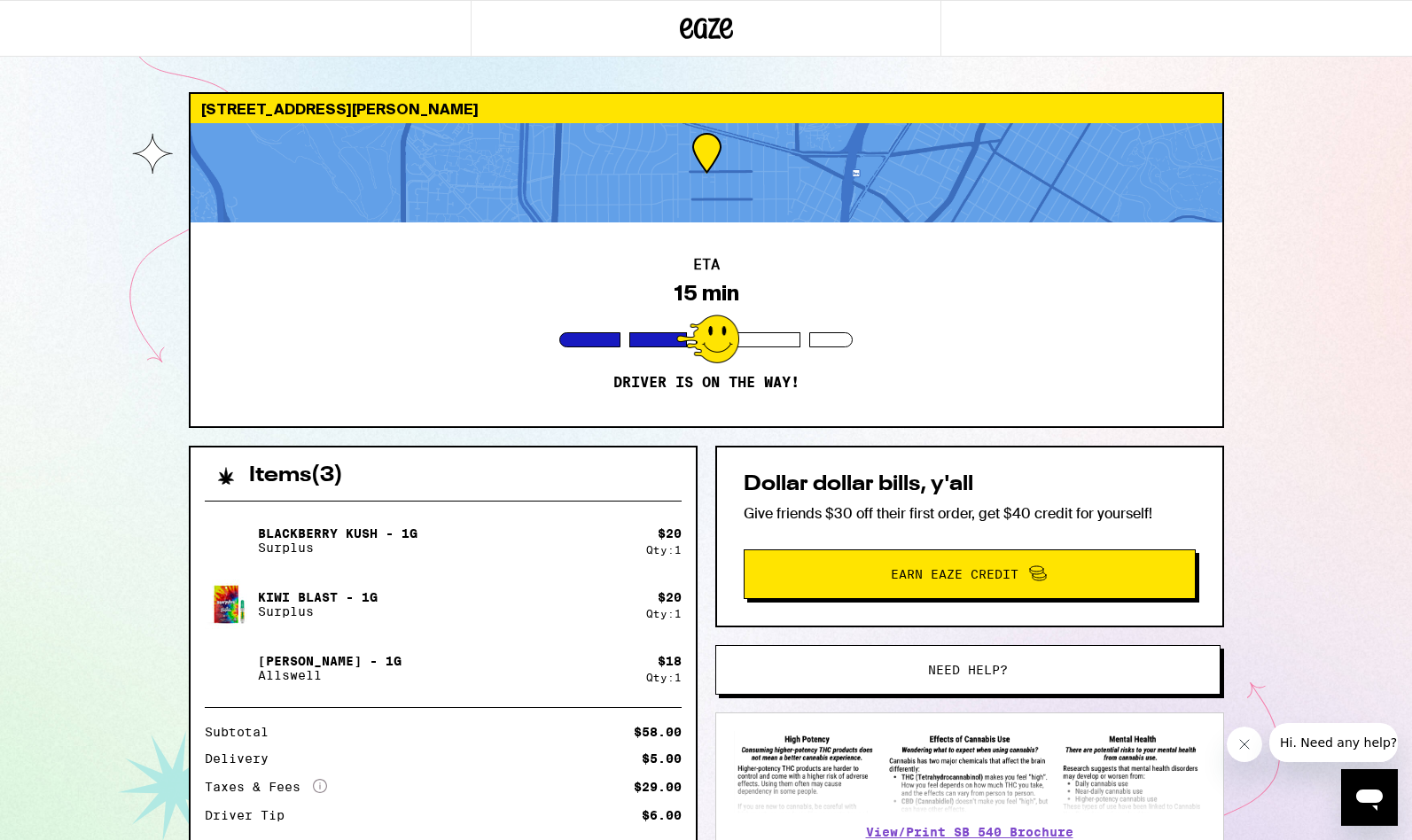
click at [1024, 159] on div at bounding box center [706, 173] width 1031 height 99
